Goal: Task Accomplishment & Management: Manage account settings

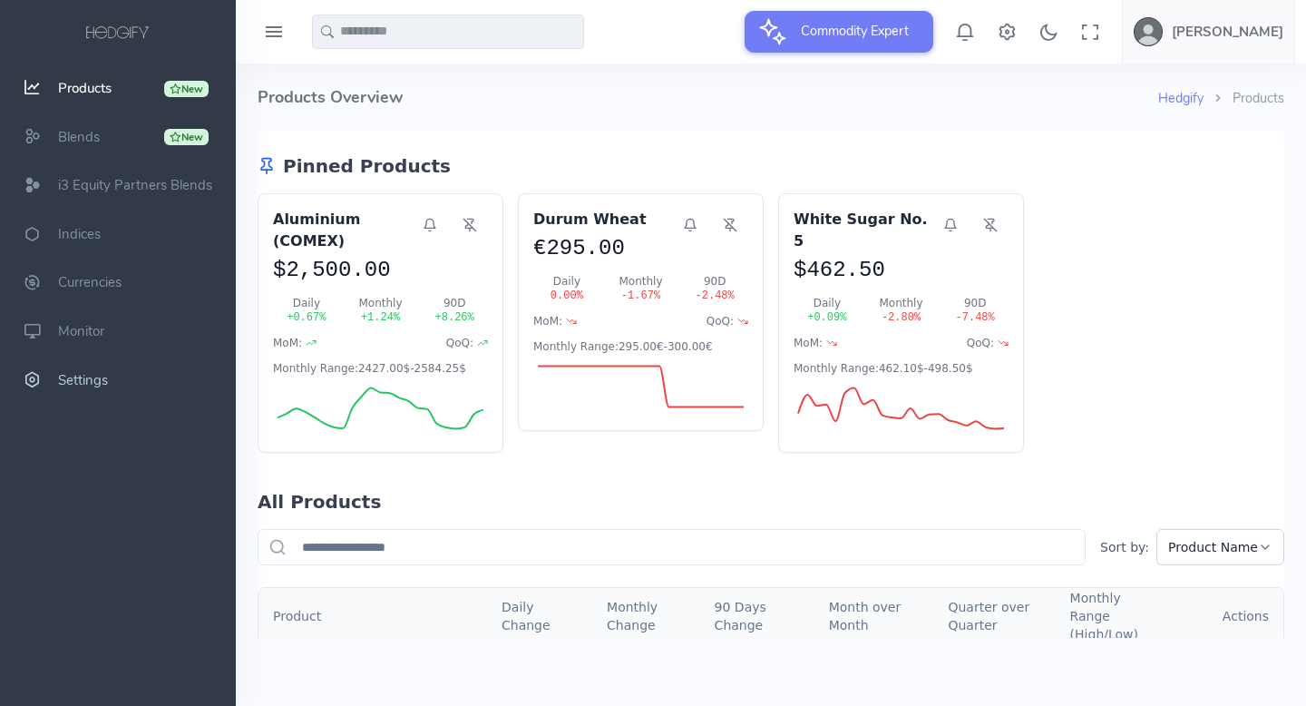
click at [89, 376] on span "Settings" at bounding box center [83, 380] width 50 height 18
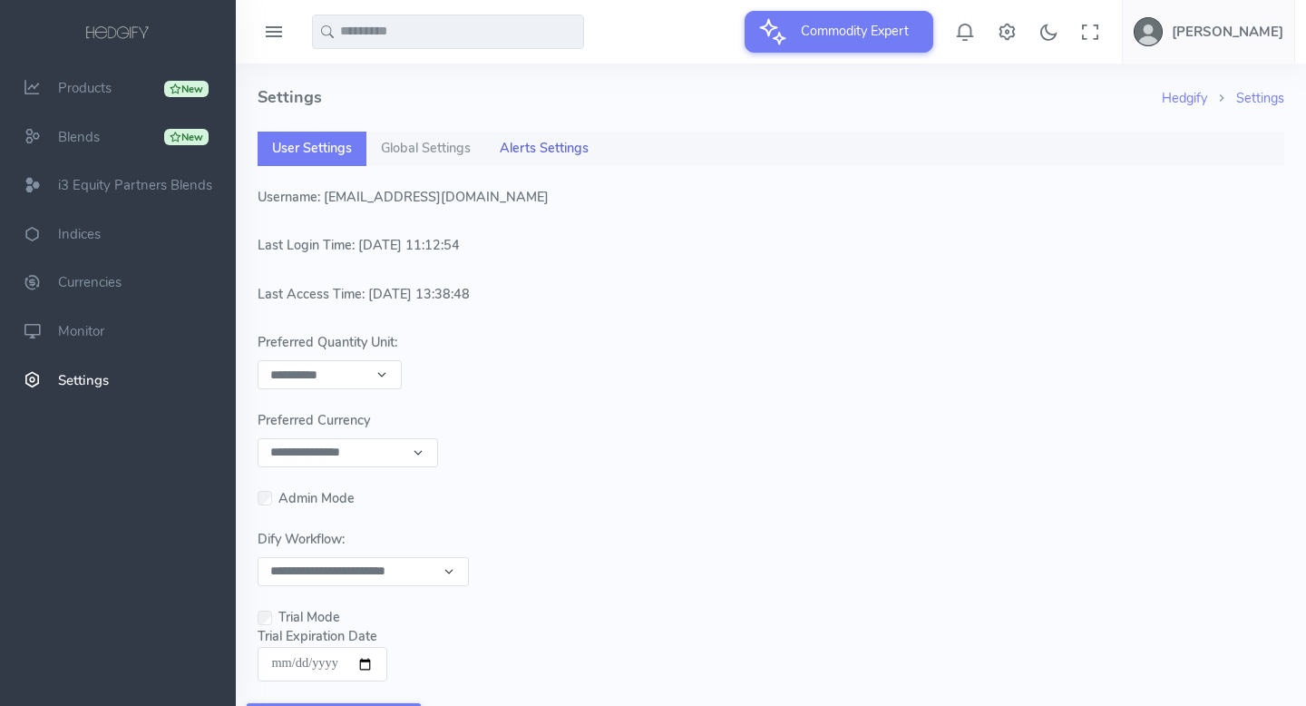
click at [548, 152] on span "Alerts Settings" at bounding box center [544, 149] width 89 height 20
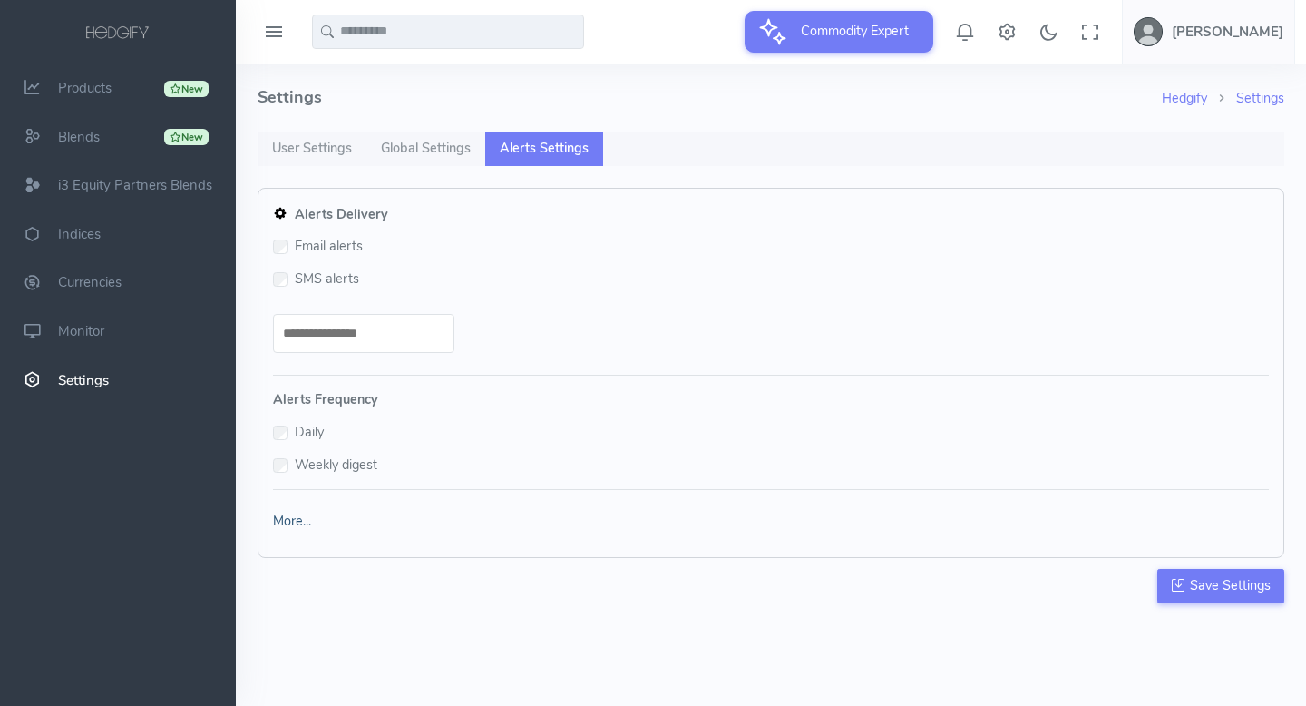
click at [287, 519] on link "More..." at bounding box center [292, 521] width 38 height 18
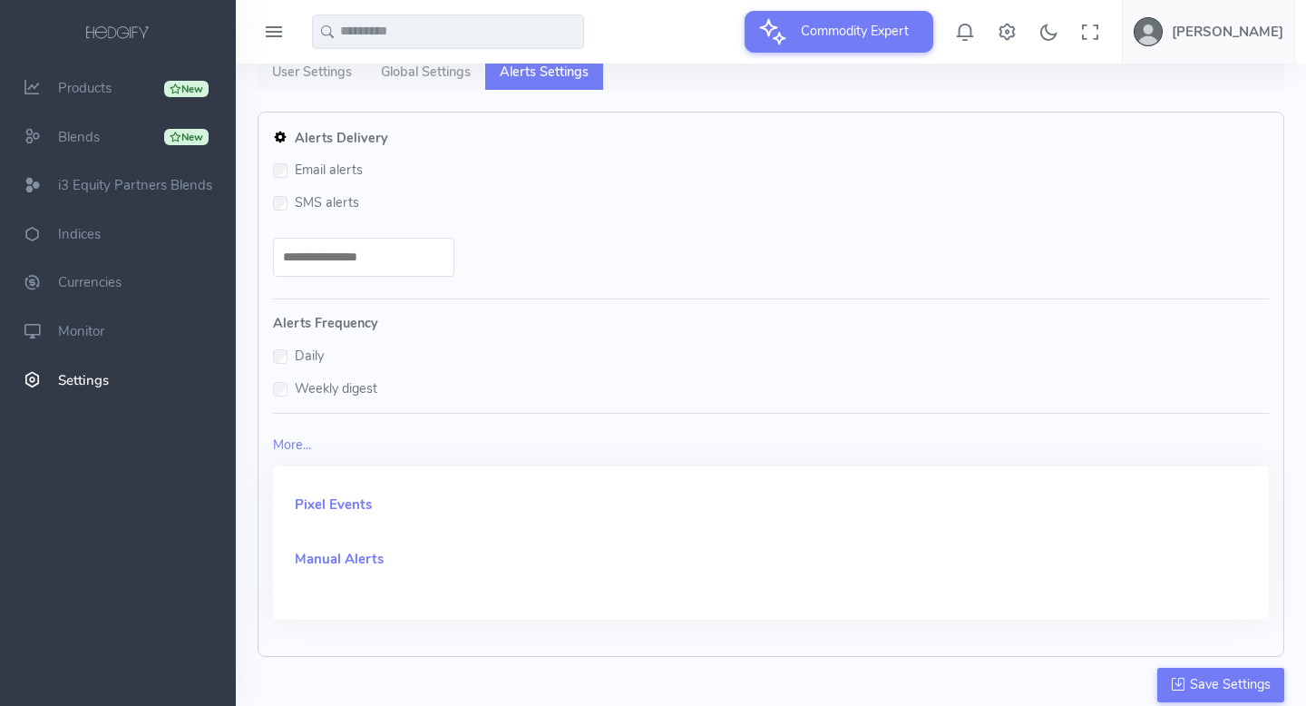
scroll to position [81, 0]
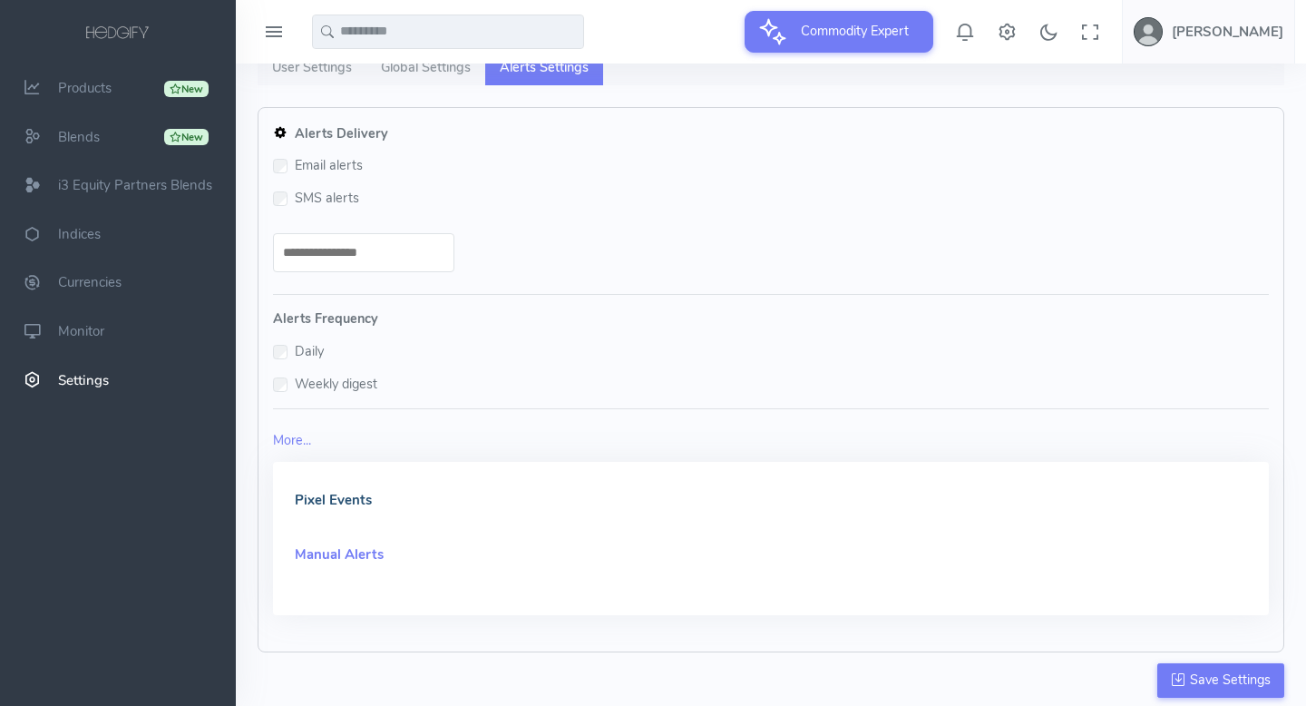
click at [328, 501] on h5 "Pixel Events" at bounding box center [771, 500] width 953 height 15
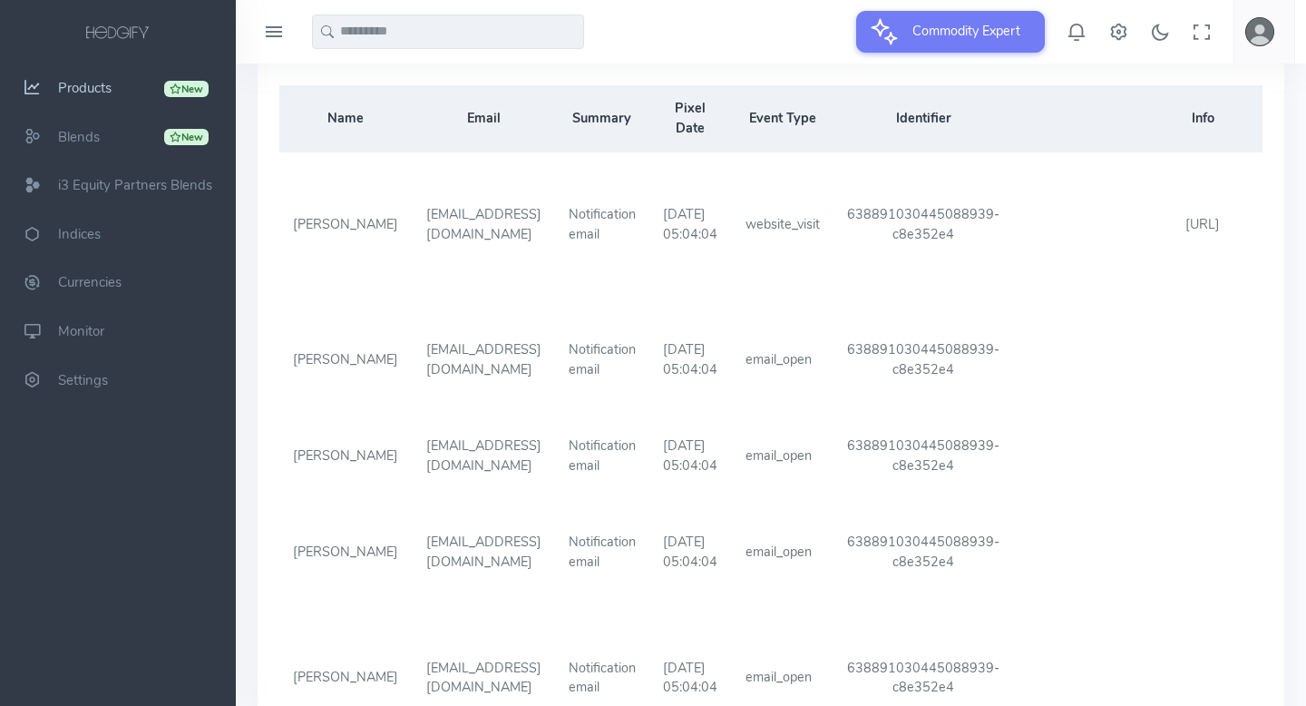
click at [86, 86] on span "Products" at bounding box center [85, 88] width 54 height 18
